Goal: Book appointment/travel/reservation

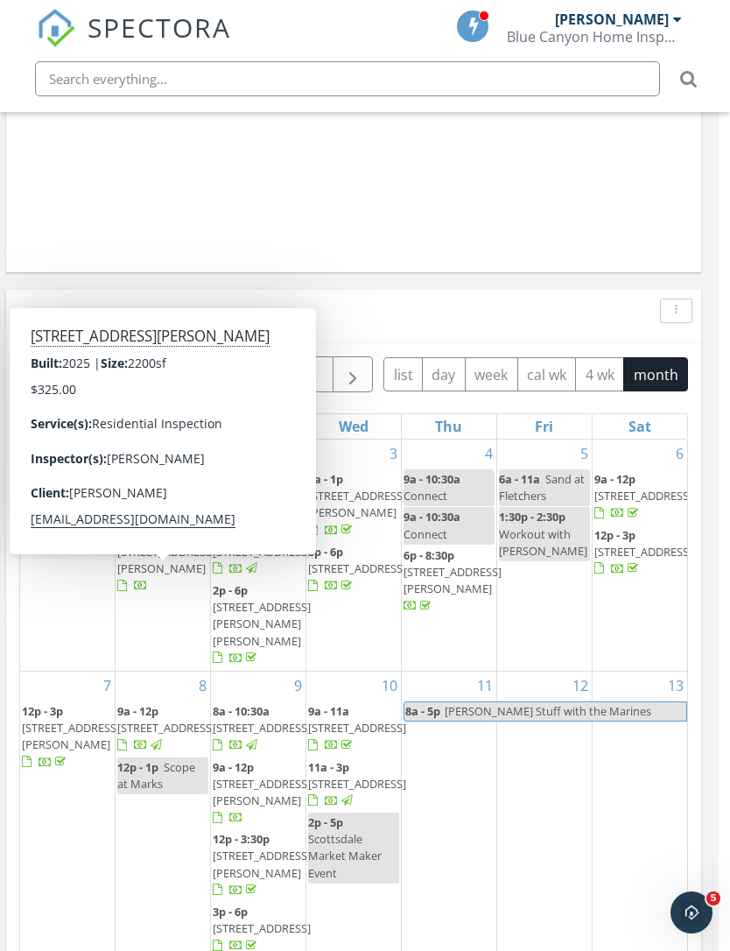
click at [158, 567] on span "16781 W Magdalena Ln, Goodyear 85338" at bounding box center [166, 560] width 98 height 32
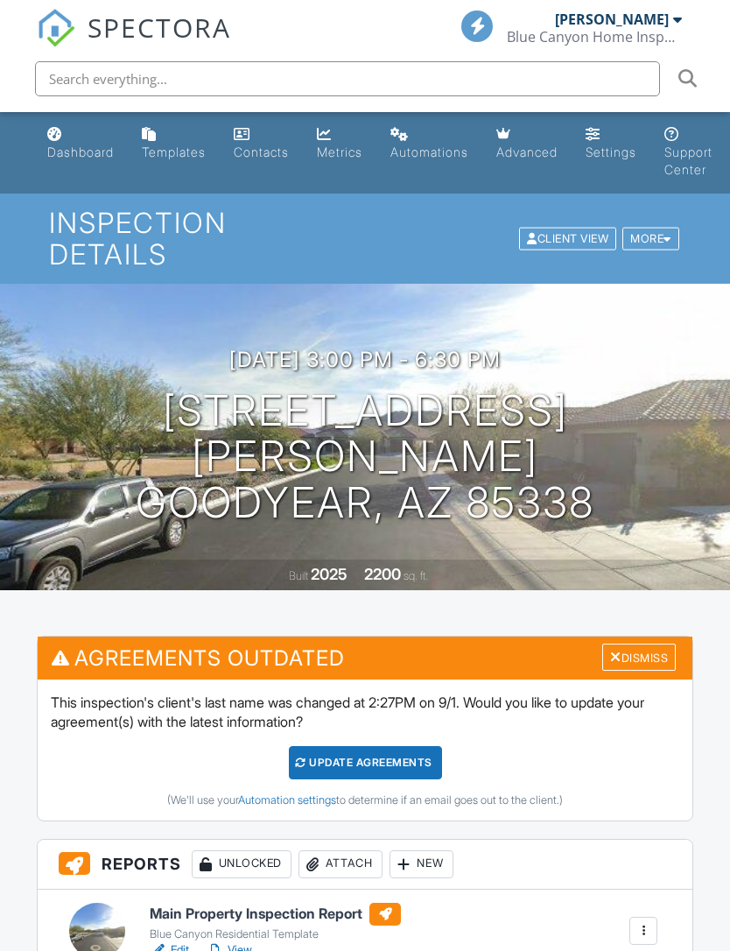
click at [379, 352] on h3 "[DATE] 3:00 pm - 6:30 pm" at bounding box center [365, 360] width 272 height 24
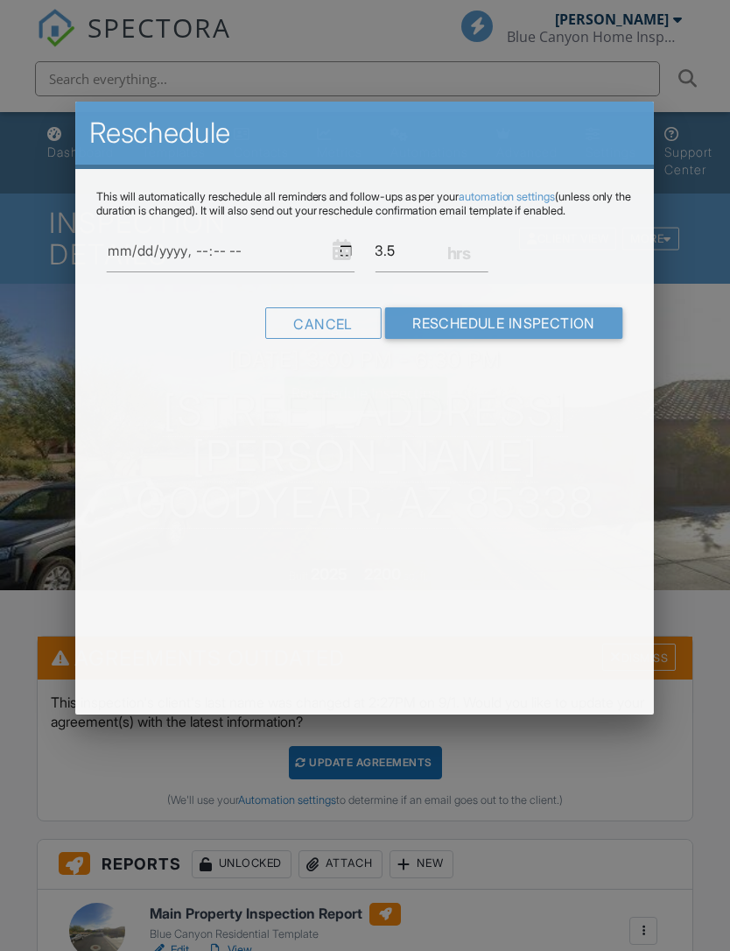
click at [535, 365] on div "This will automatically reschedule all reminders and follow-ups as per your aut…" at bounding box center [364, 280] width 579 height 222
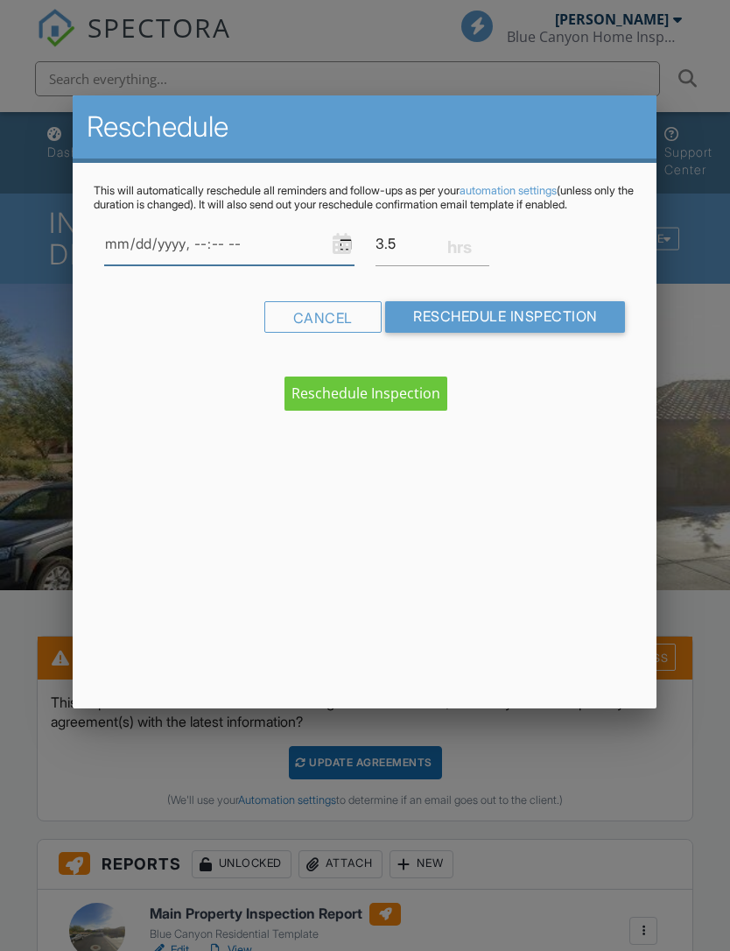
click at [221, 254] on input "datetime-local" at bounding box center [229, 243] width 250 height 43
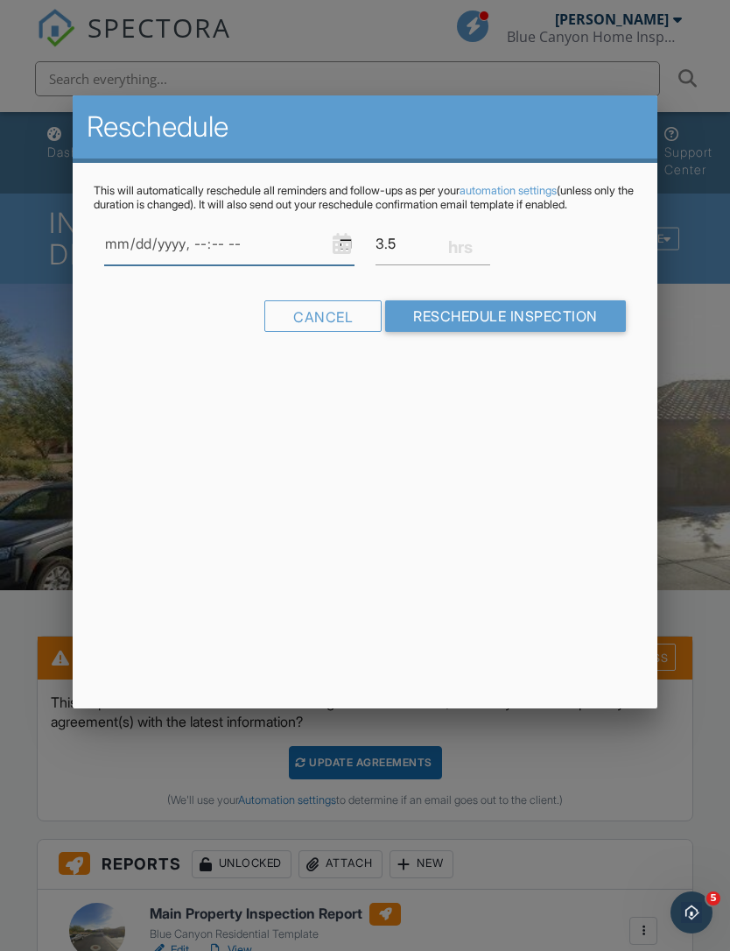
click at [267, 262] on input "datetime-local" at bounding box center [229, 243] width 250 height 43
type input "[DATE]T09:00"
click at [406, 264] on input "3.5" at bounding box center [433, 243] width 115 height 43
type input "3"
type input "2"
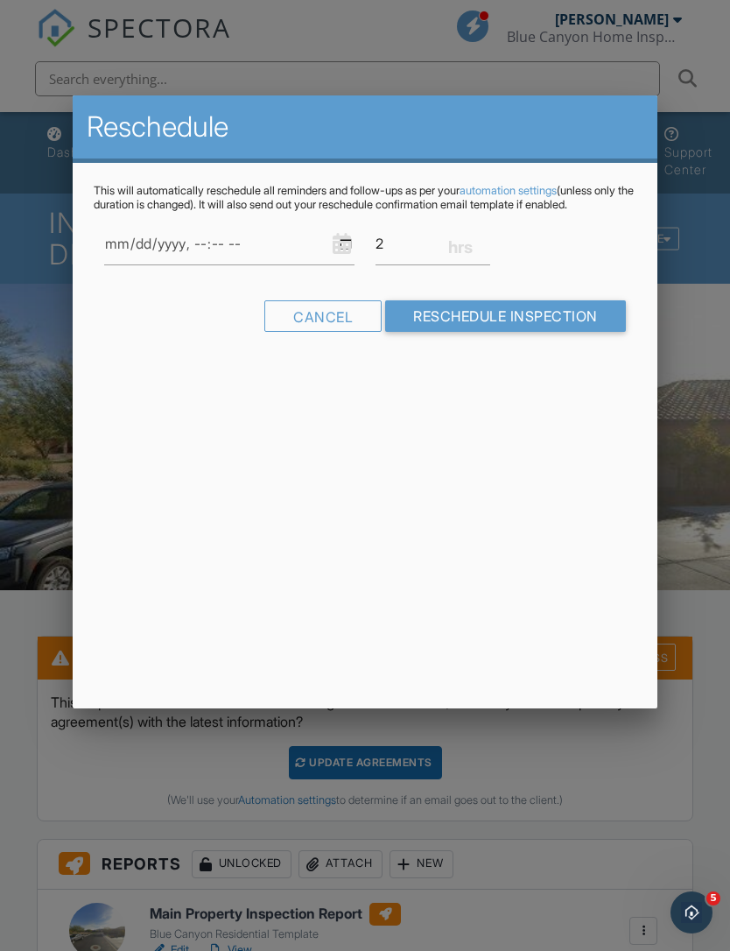
click at [540, 329] on input "Reschedule Inspection" at bounding box center [505, 316] width 241 height 32
